Goal: Transaction & Acquisition: Obtain resource

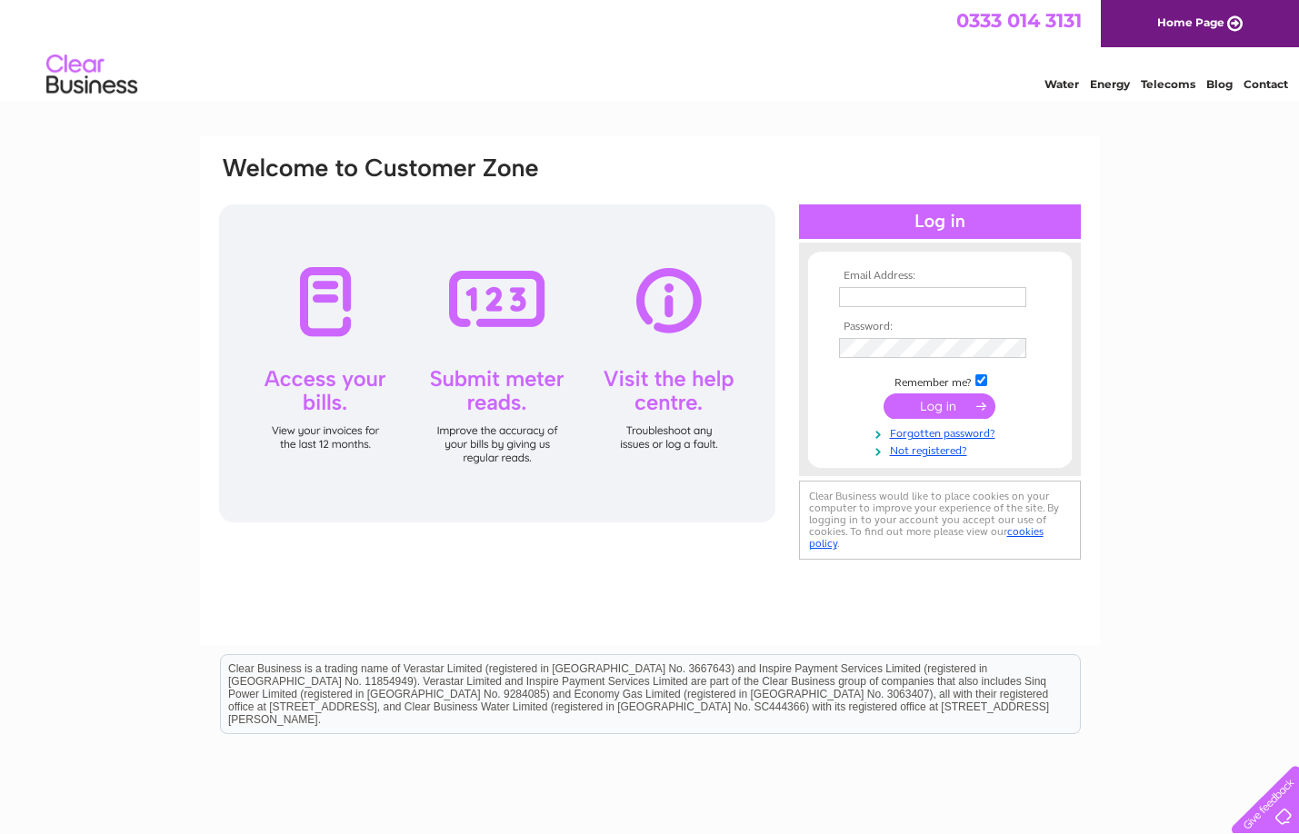
type input "lynn@abbeyforth.co.uk"
click at [933, 405] on input "submit" at bounding box center [940, 406] width 112 height 25
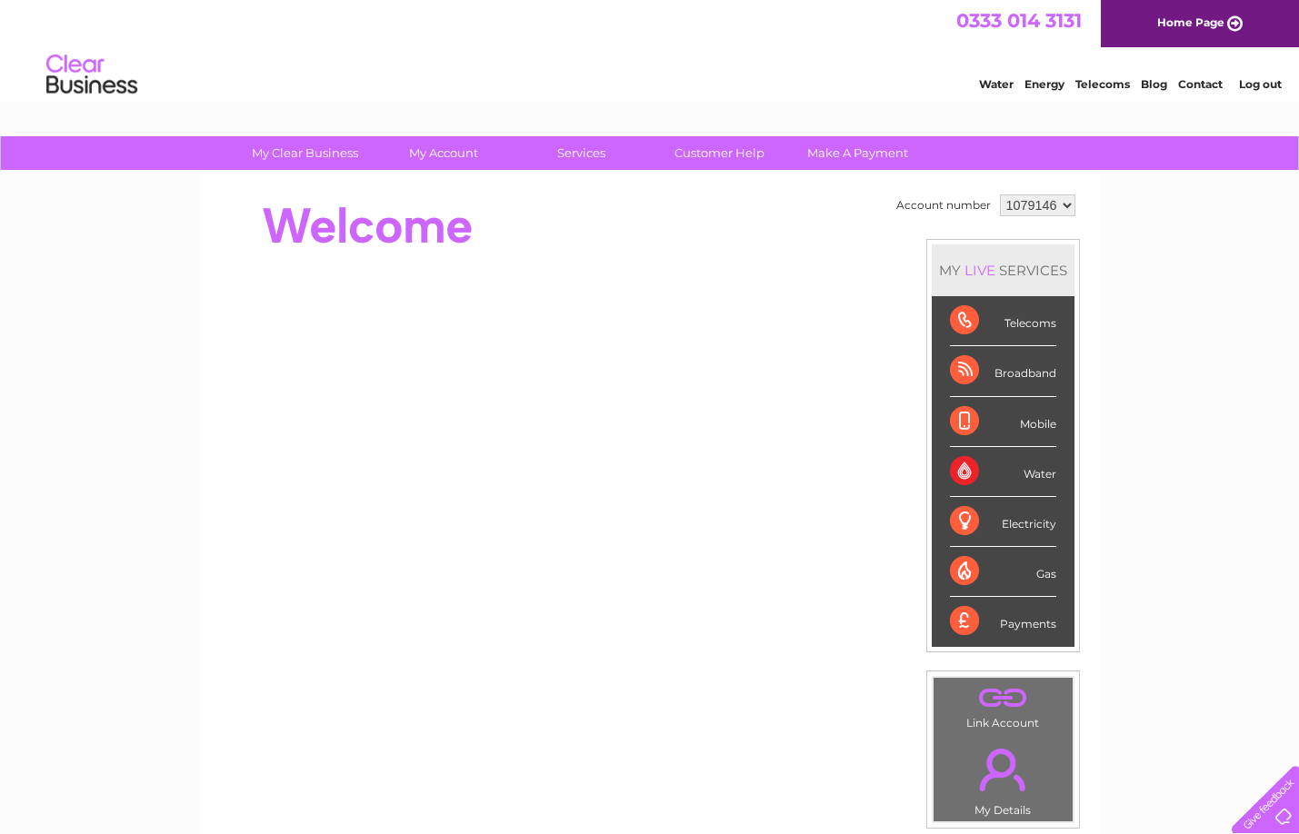
click at [1038, 198] on select "1079146 1079153 1079154" at bounding box center [1037, 206] width 75 height 22
select select "1079153"
click at [1000, 195] on select "1079146 1079153 1079154" at bounding box center [1037, 206] width 75 height 22
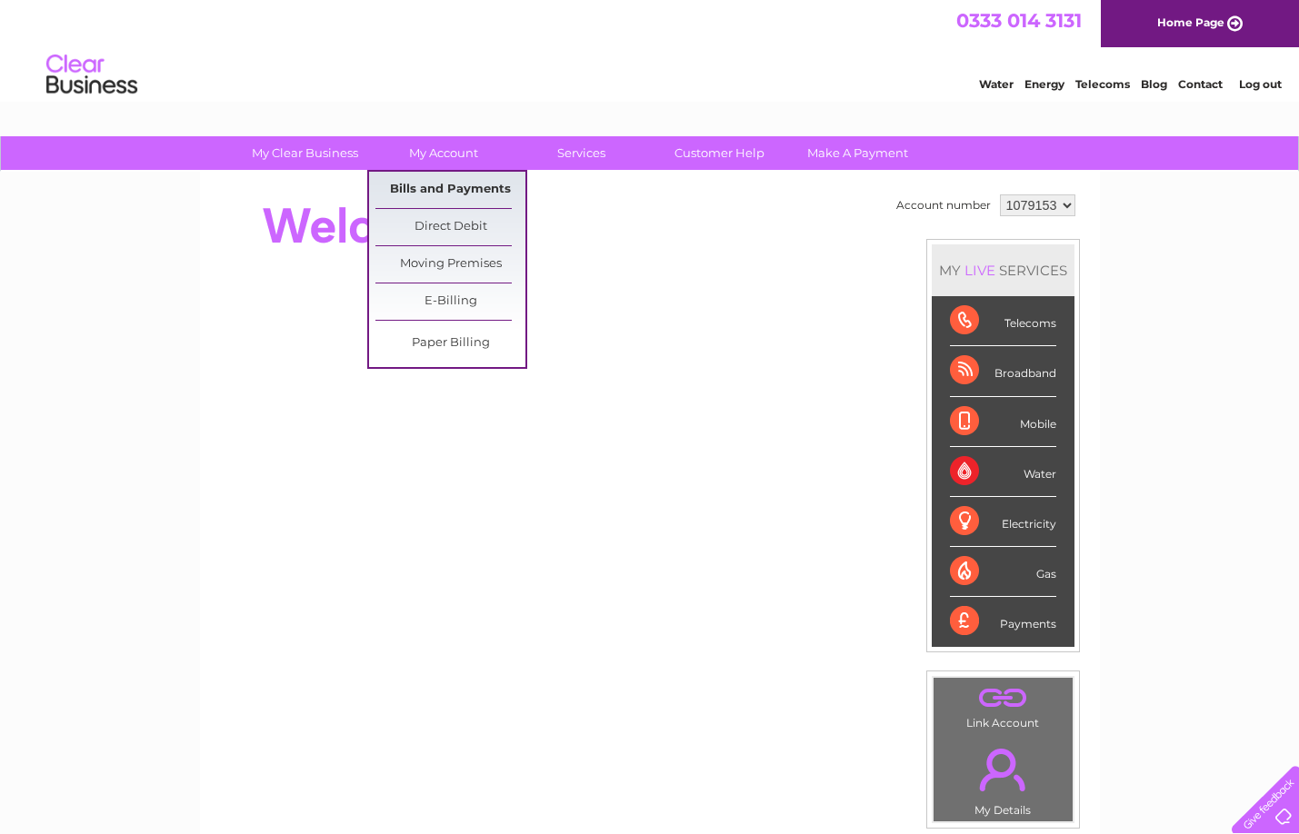
click at [465, 181] on link "Bills and Payments" at bounding box center [450, 190] width 150 height 36
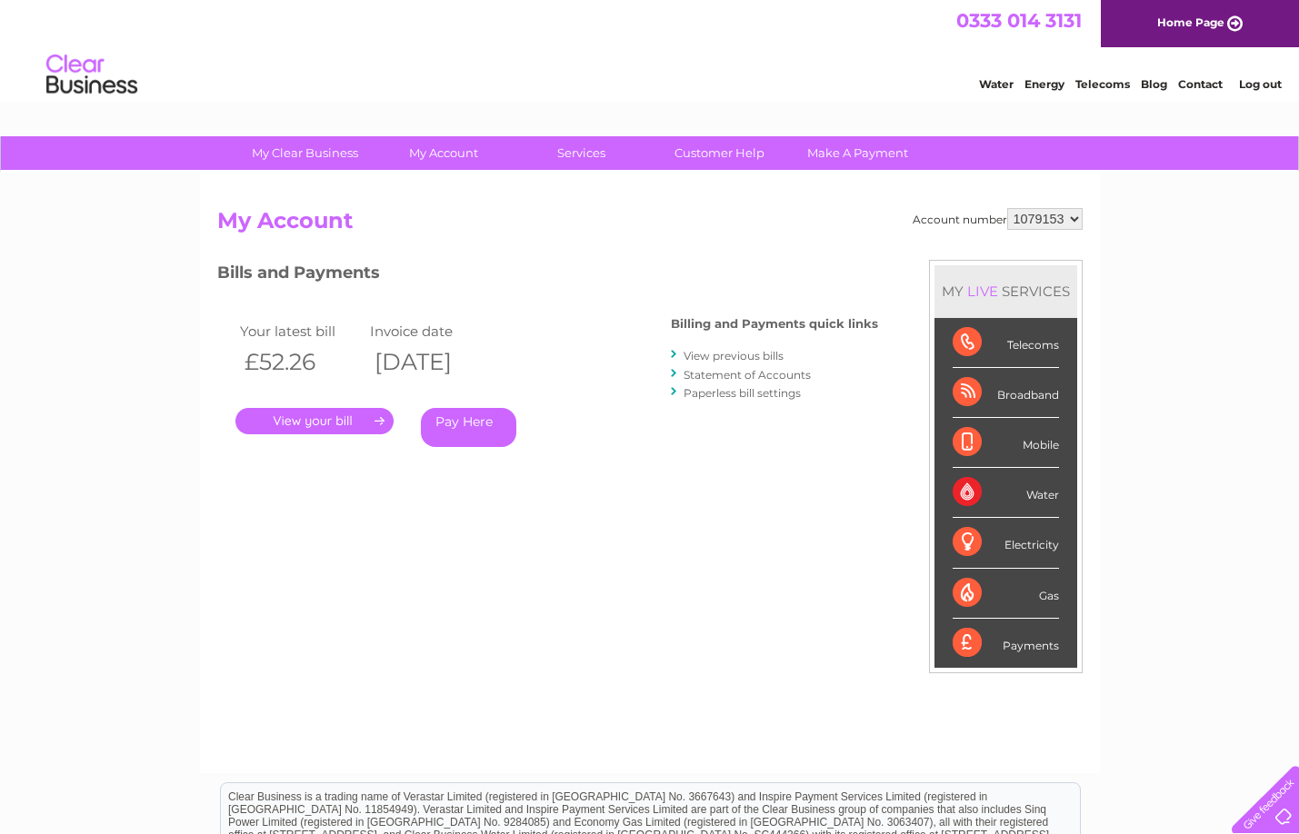
click at [1068, 225] on select "1079146 1079153 1079154" at bounding box center [1044, 219] width 75 height 22
select select "1079154"
click at [1007, 208] on select "1079146 1079153 1079154" at bounding box center [1044, 219] width 75 height 22
click at [747, 354] on link "View previous bills" at bounding box center [734, 356] width 100 height 14
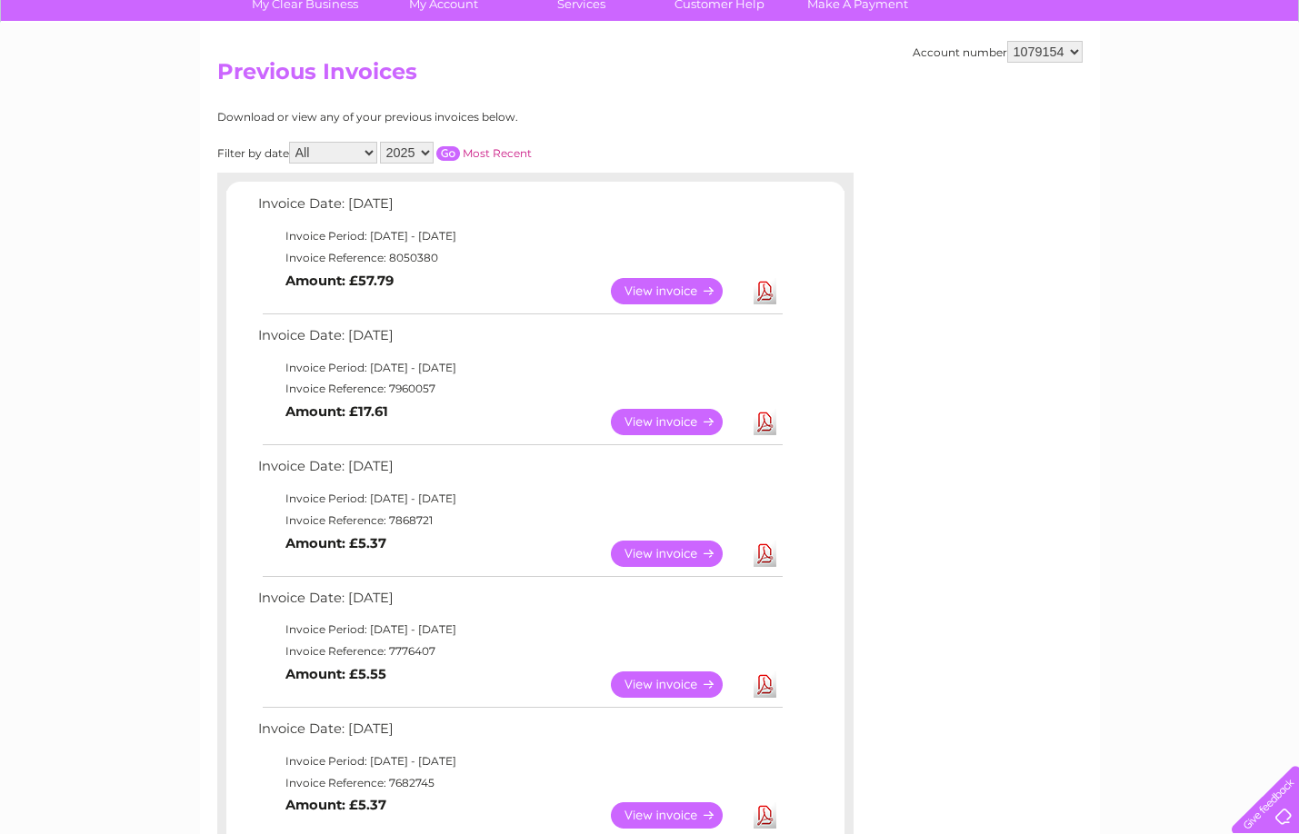
scroll to position [182, 0]
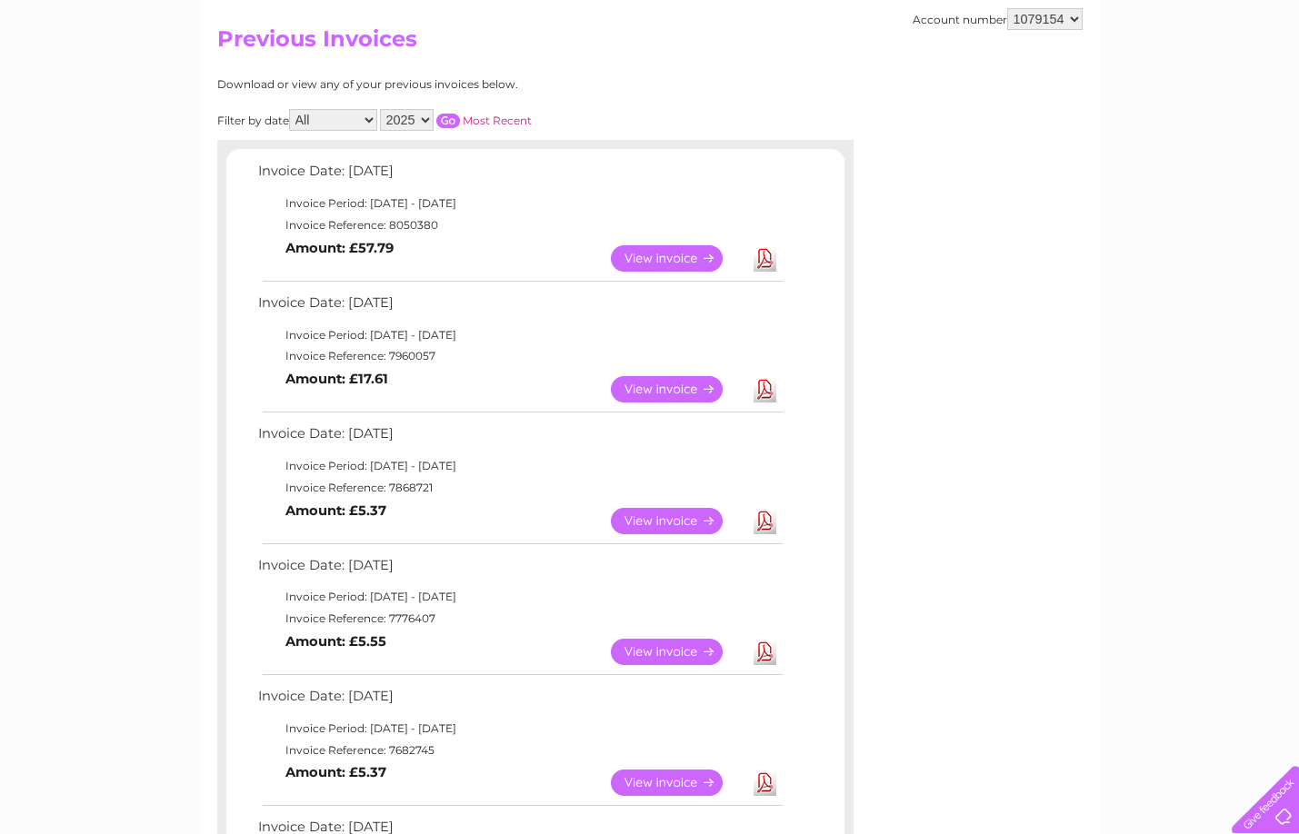
click at [763, 256] on link "Download" at bounding box center [765, 258] width 23 height 26
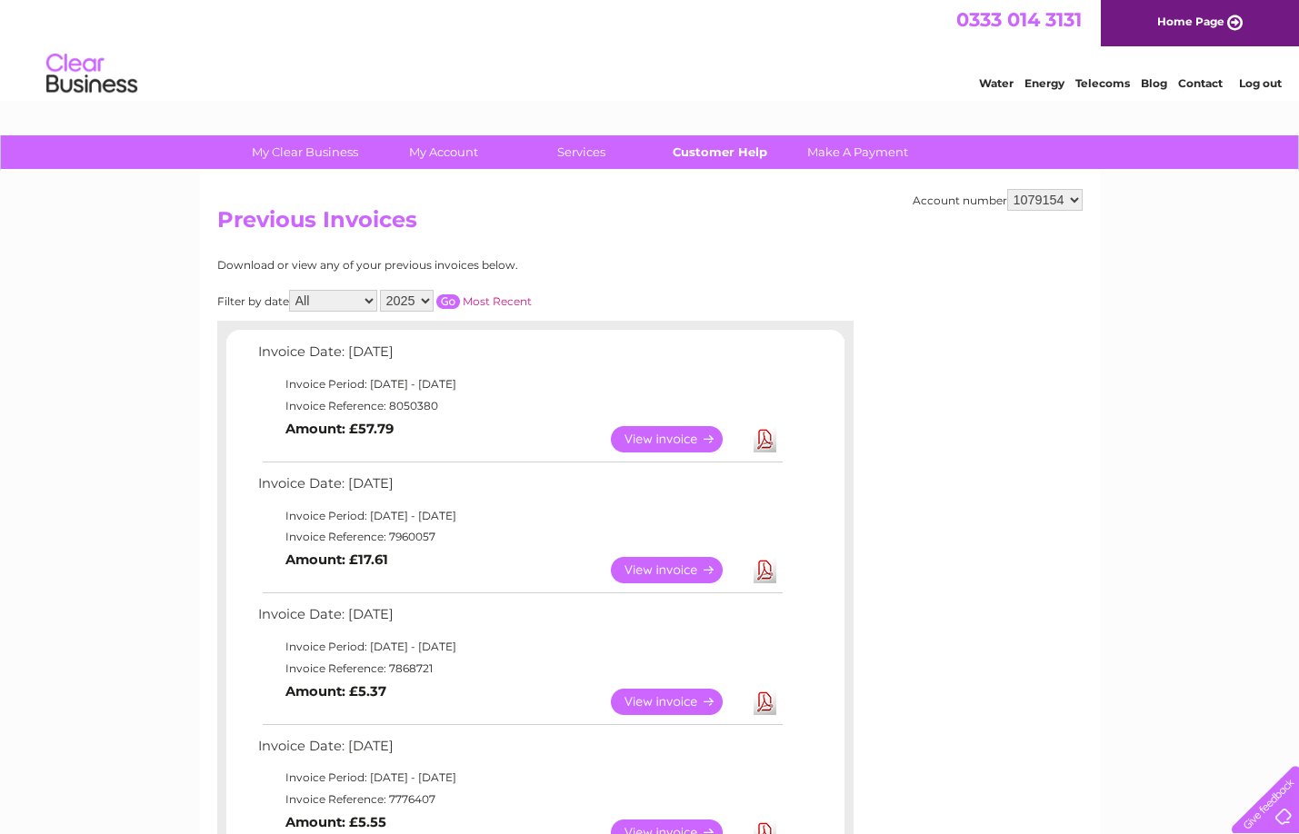
scroll to position [0, 0]
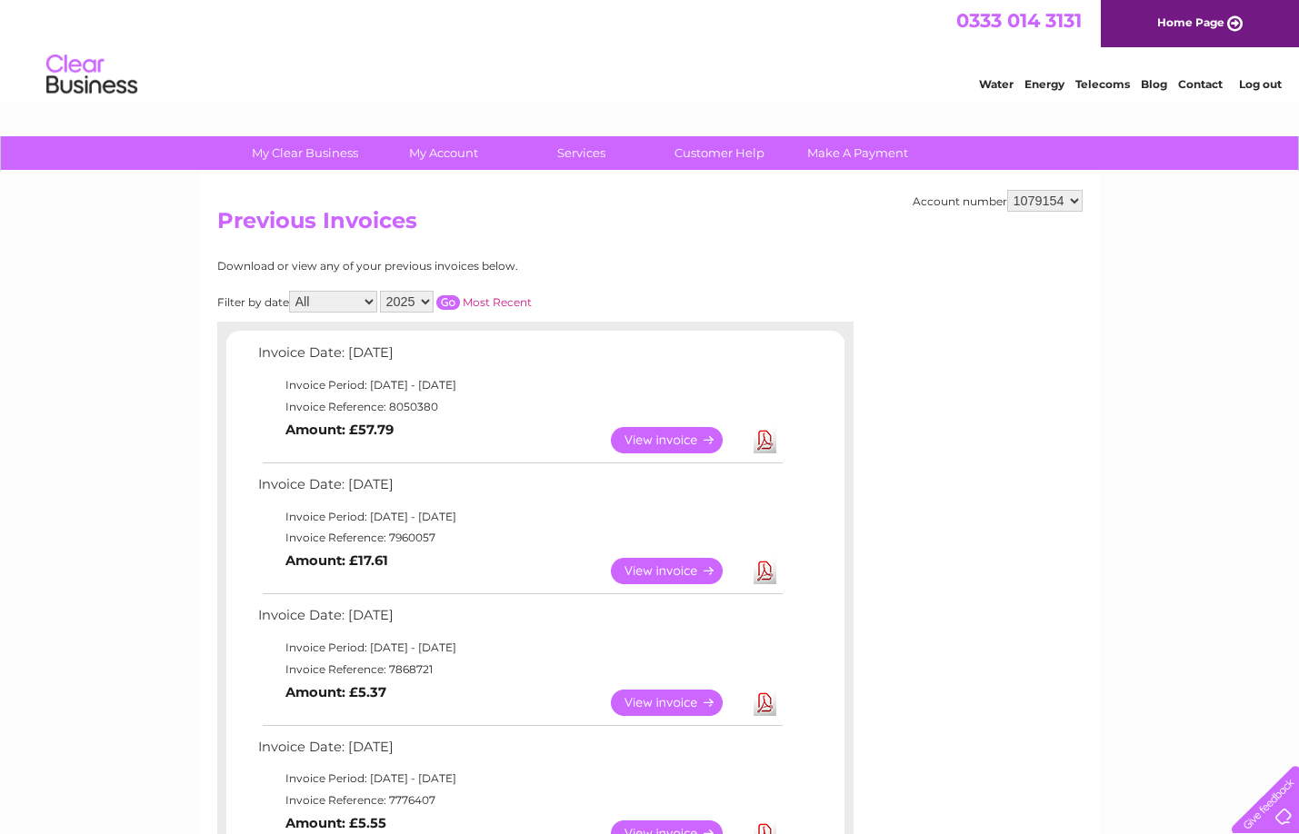
click at [1068, 194] on select "1079146 1079153 1079154" at bounding box center [1044, 201] width 75 height 22
select select "1079153"
click at [1007, 190] on select "1079146 1079153 1079154" at bounding box center [1044, 201] width 75 height 22
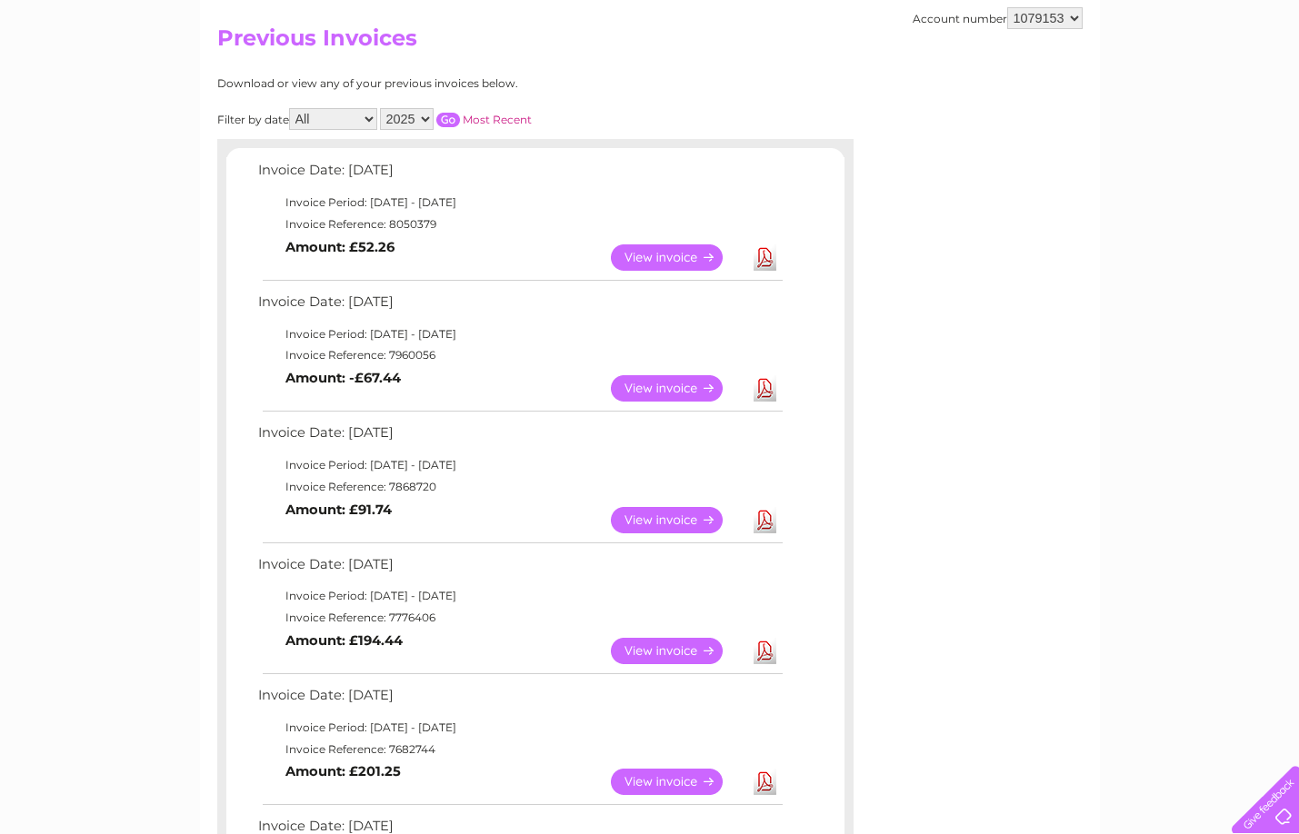
scroll to position [182, 0]
click at [695, 523] on link "View" at bounding box center [678, 521] width 134 height 26
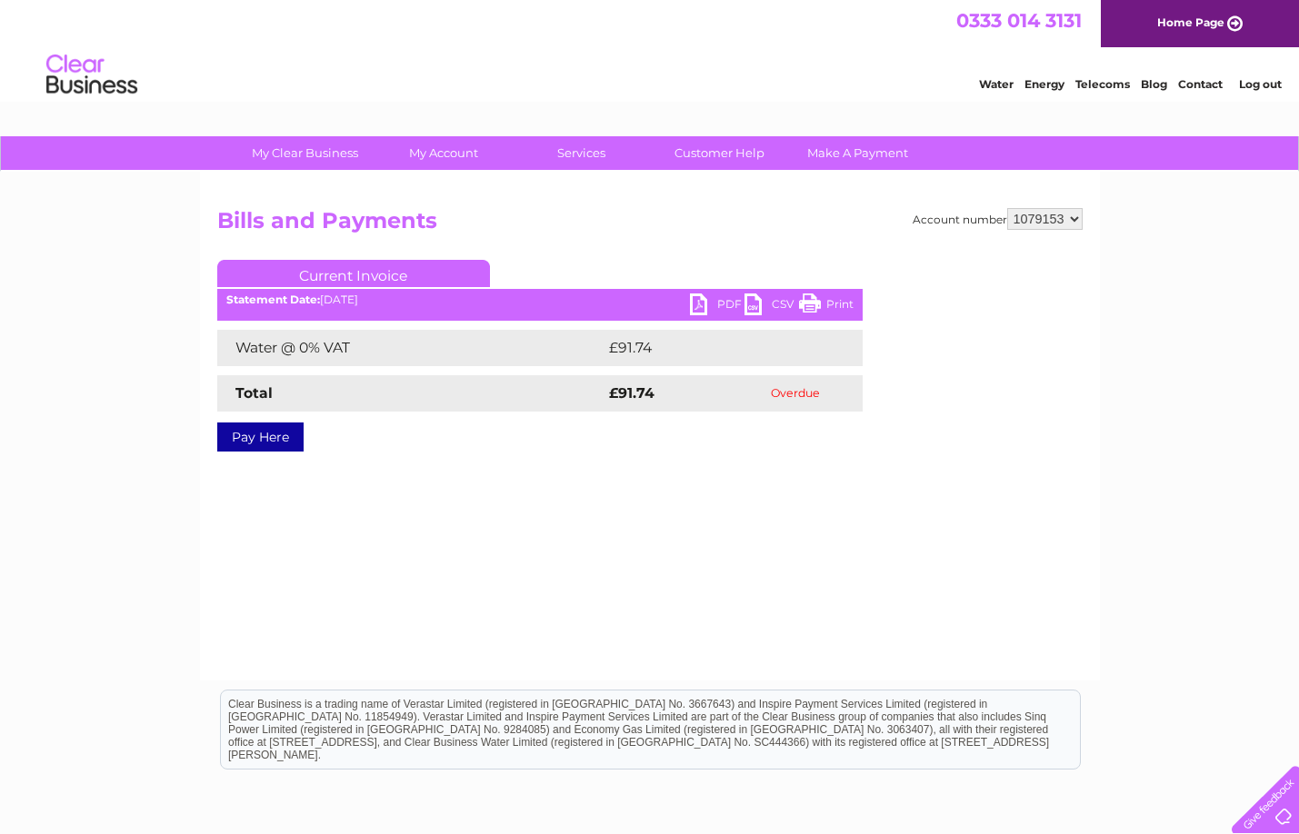
click at [708, 305] on link "PDF" at bounding box center [717, 307] width 55 height 26
click at [703, 304] on link "PDF" at bounding box center [717, 307] width 55 height 26
click at [1066, 219] on select "1079146 1079153 1079154" at bounding box center [1044, 219] width 75 height 22
select select "1079146"
click at [1007, 208] on select "1079146 1079153 1079154" at bounding box center [1044, 219] width 75 height 22
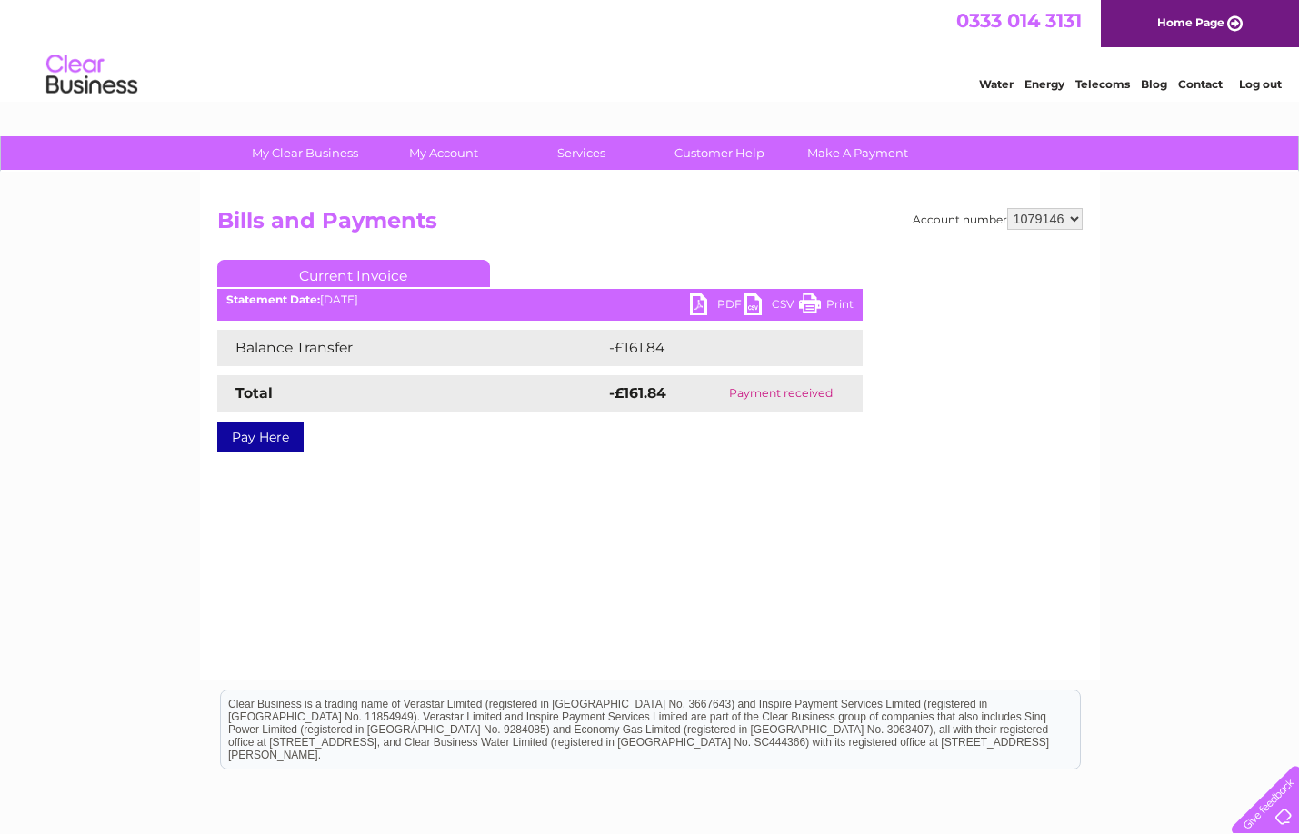
click at [695, 302] on link "PDF" at bounding box center [717, 307] width 55 height 26
click at [694, 304] on link "PDF" at bounding box center [717, 307] width 55 height 26
click at [1264, 84] on link "Log out" at bounding box center [1260, 84] width 43 height 14
